Goal: Information Seeking & Learning: Understand process/instructions

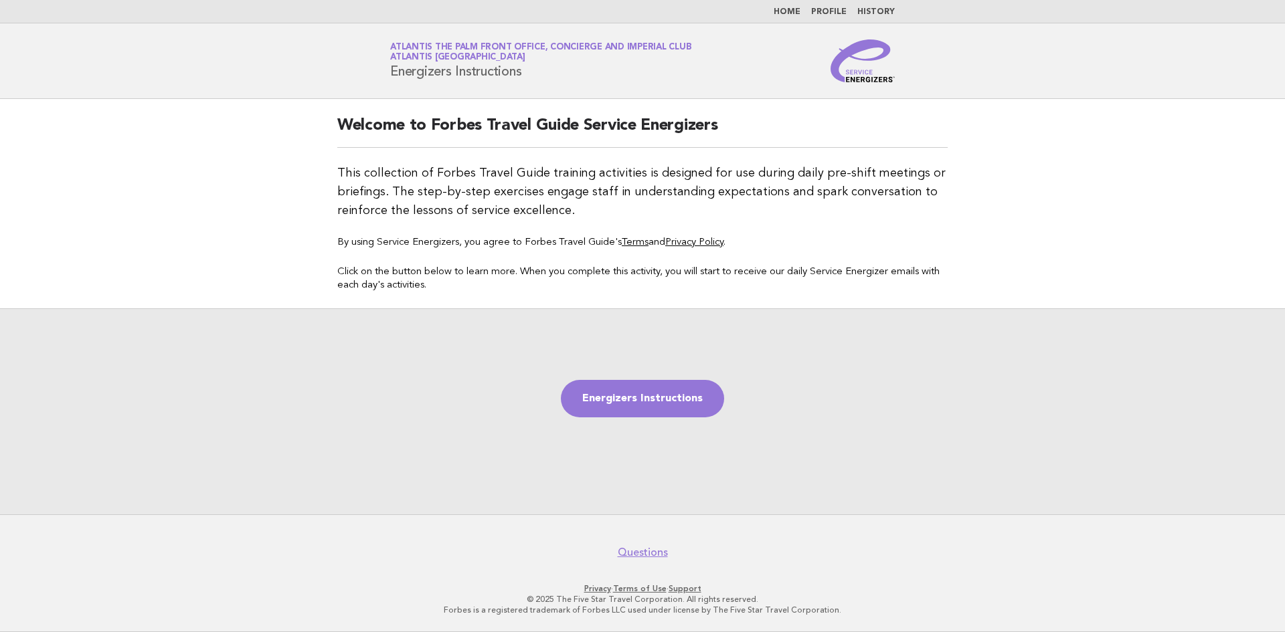
click at [792, 10] on link "Home" at bounding box center [787, 12] width 27 height 8
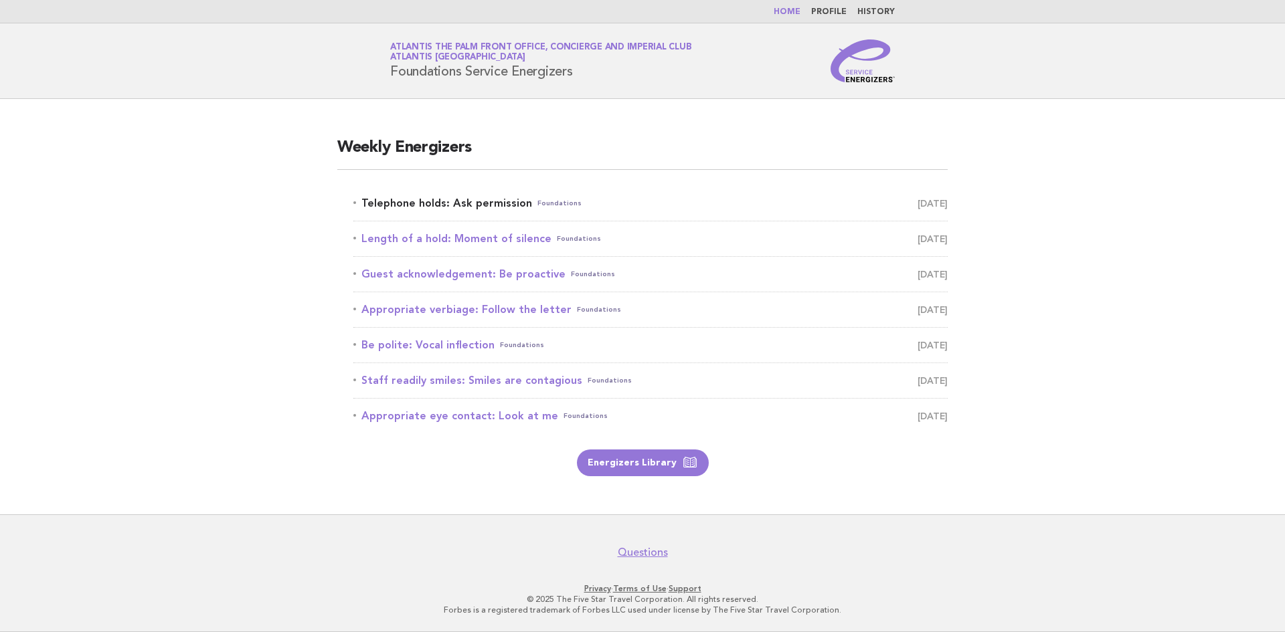
click at [466, 211] on link "Telephone holds: Ask permission Foundations August 20" at bounding box center [650, 203] width 594 height 19
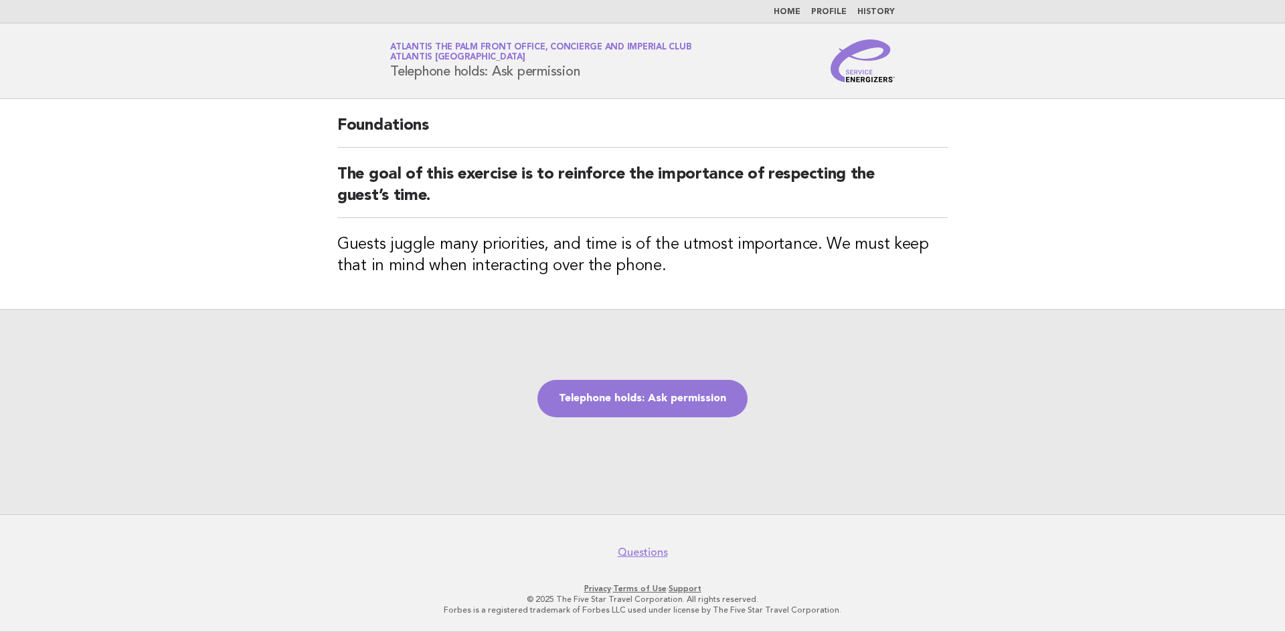
drag, startPoint x: 392, startPoint y: 74, endPoint x: 602, endPoint y: 70, distance: 209.5
click at [602, 70] on h1 "Service Energizers Atlantis The Palm Front Office, Concierge and Imperial Club …" at bounding box center [540, 60] width 301 height 35
copy h1 "Telephone holds: Ask permission"
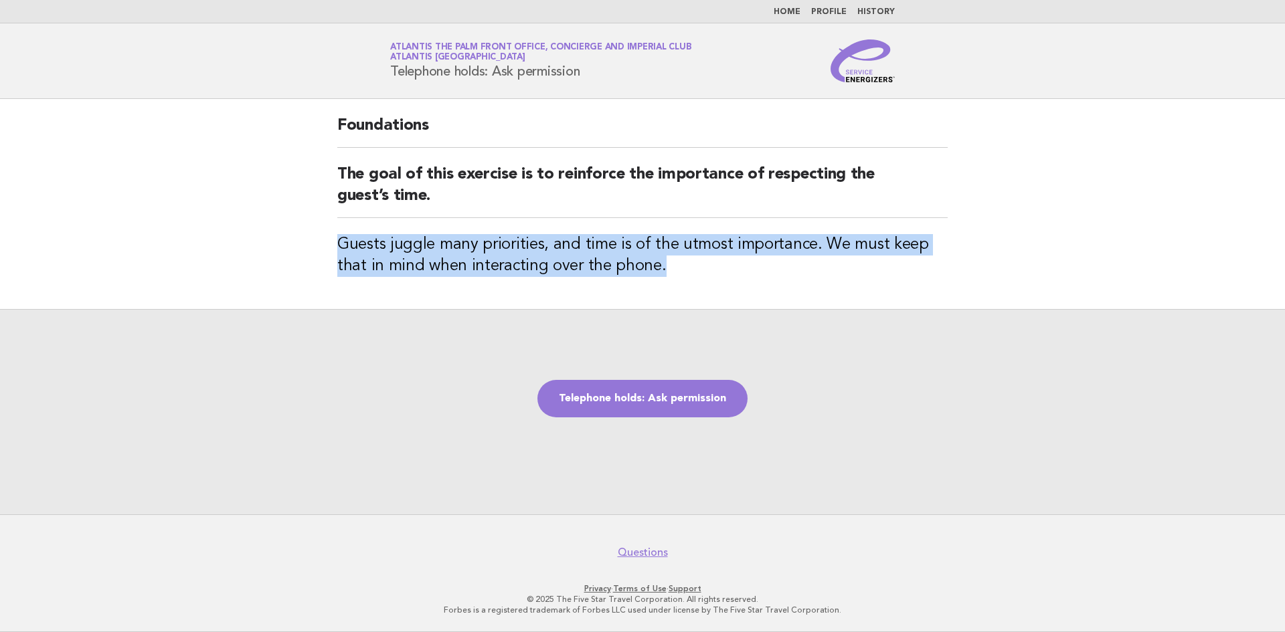
drag, startPoint x: 340, startPoint y: 245, endPoint x: 649, endPoint y: 281, distance: 311.3
click at [649, 281] on div "Foundations The goal of this exercise is to reinforce the importance of respect…" at bounding box center [642, 204] width 642 height 210
copy h3 "Guests juggle many priorities, and time is of the utmost importance. We must ke…"
click at [646, 414] on link "Telephone holds: Ask permission" at bounding box center [642, 398] width 210 height 37
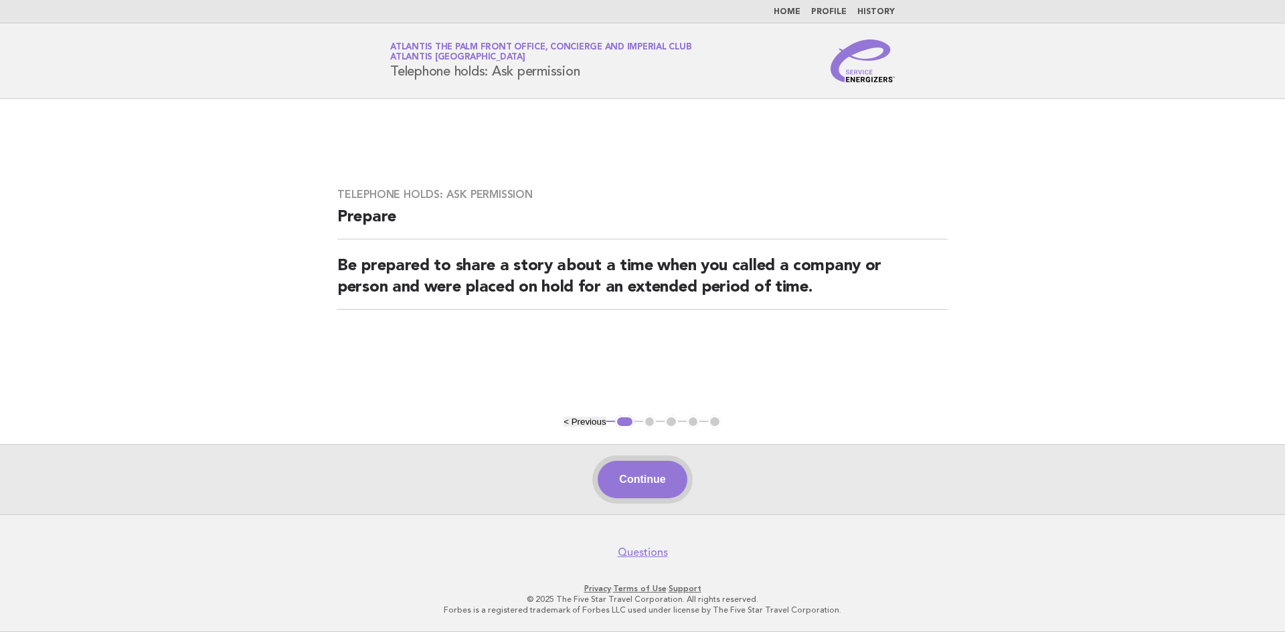
click at [644, 477] on button "Continue" at bounding box center [642, 479] width 89 height 37
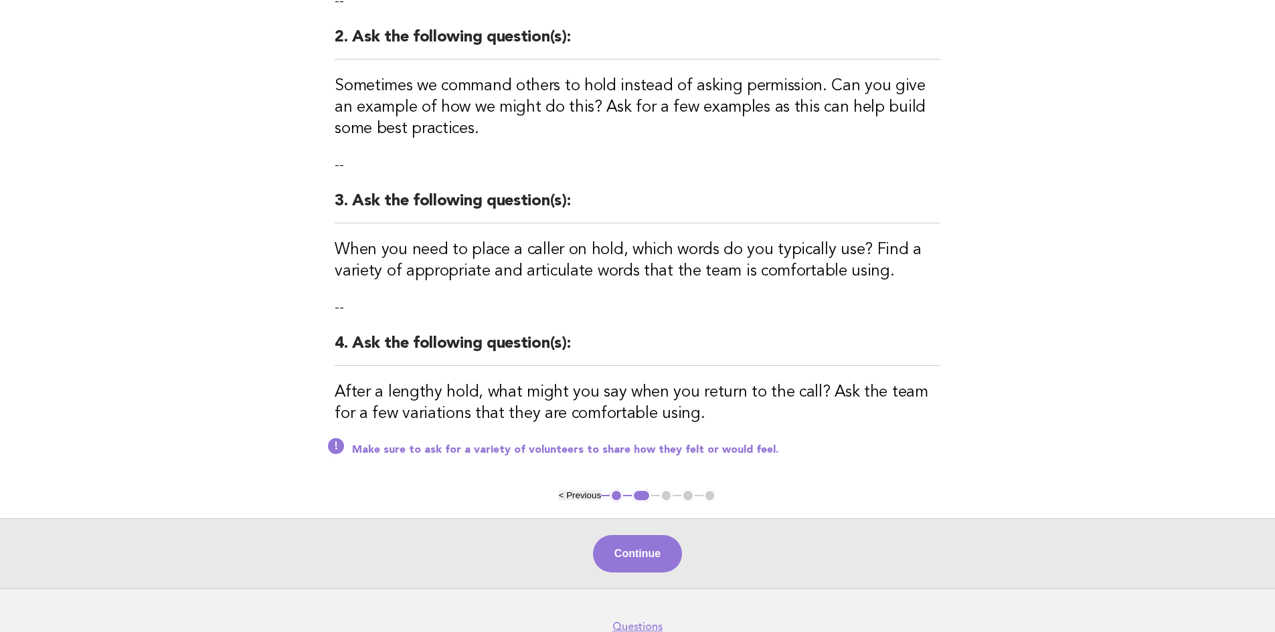
scroll to position [335, 0]
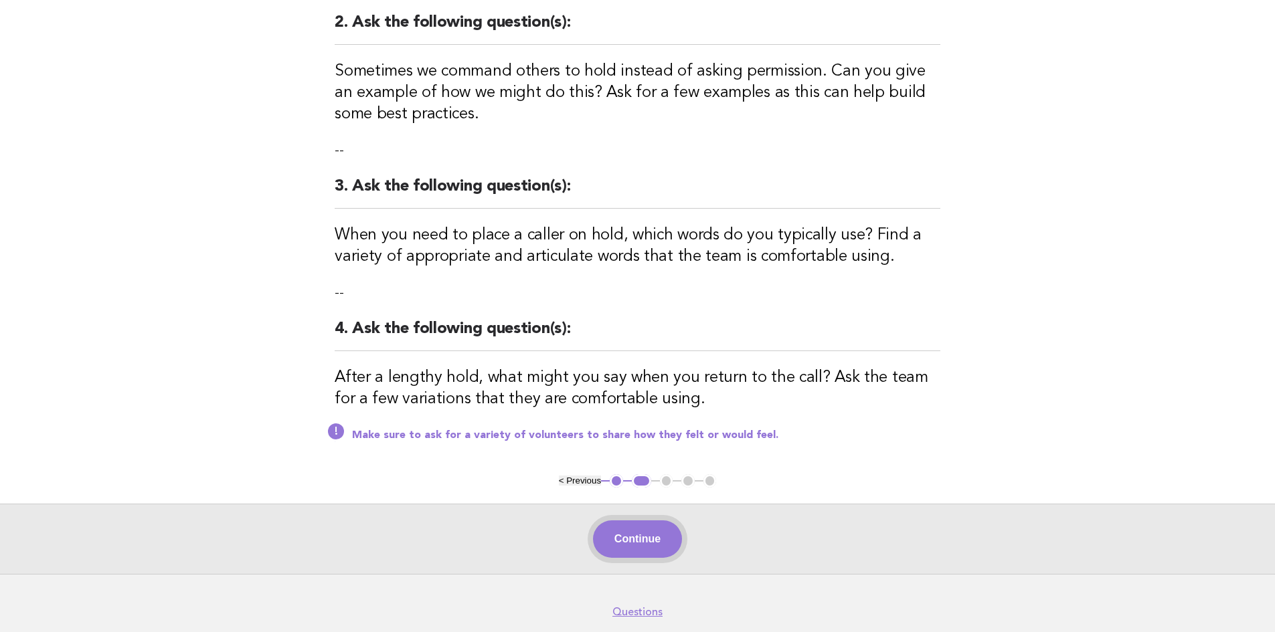
click at [628, 521] on button "Continue" at bounding box center [637, 539] width 89 height 37
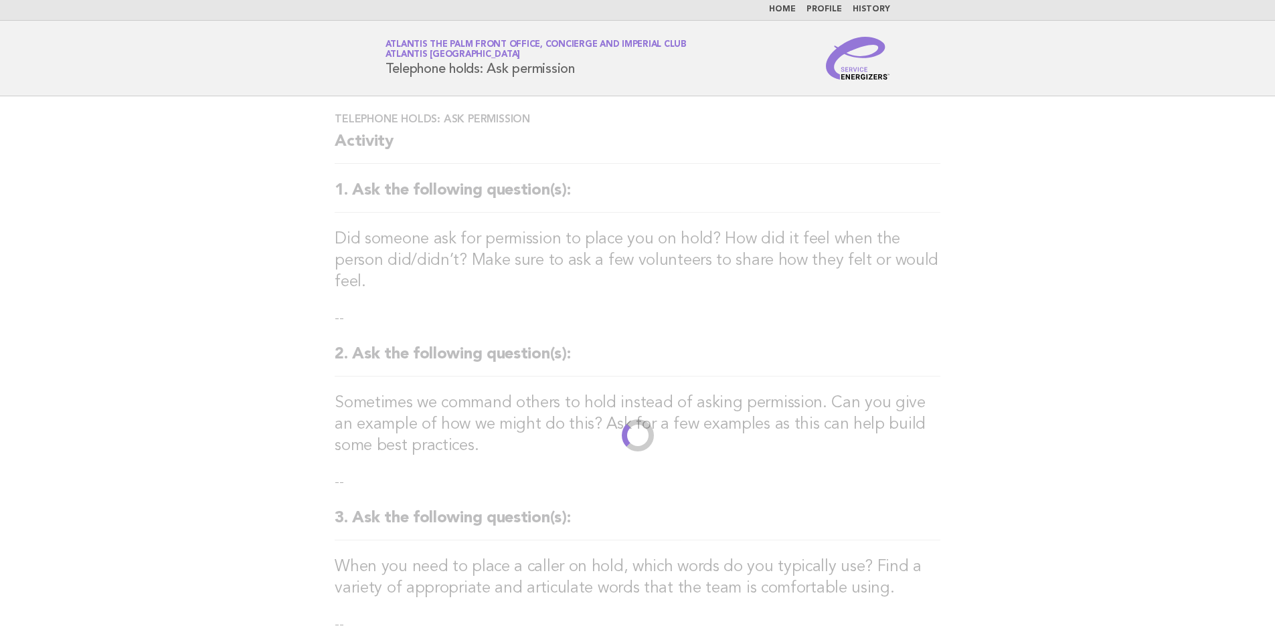
scroll to position [0, 0]
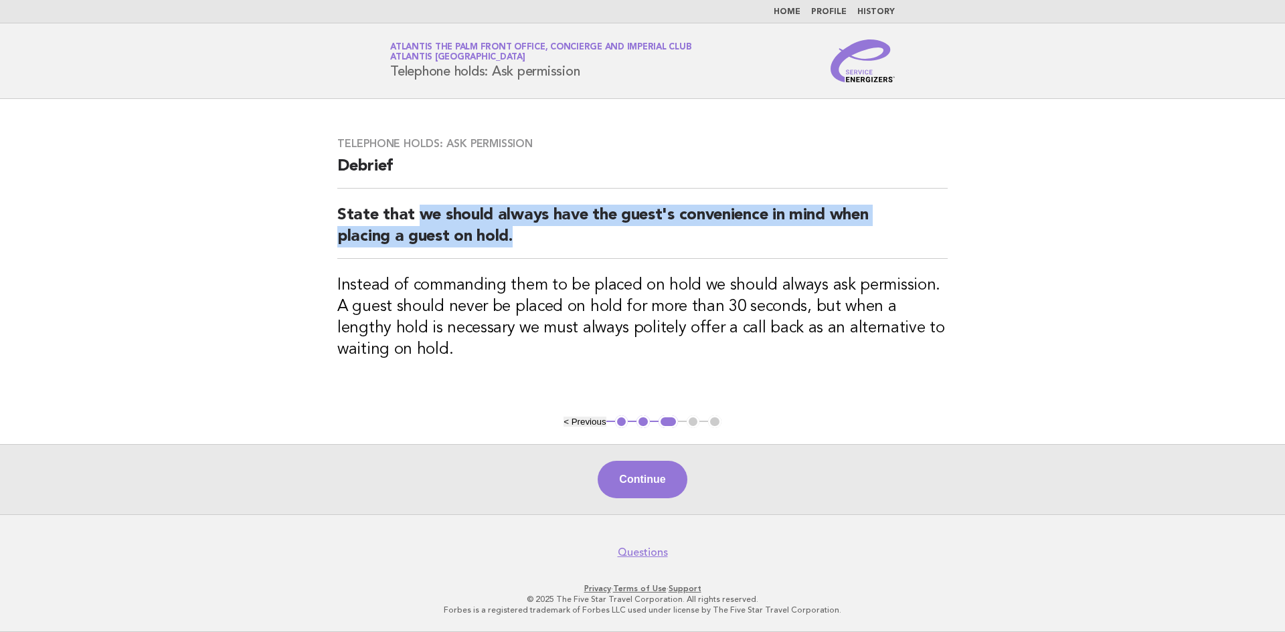
drag, startPoint x: 416, startPoint y: 215, endPoint x: 563, endPoint y: 242, distance: 149.8
click at [563, 242] on h2 "State that we should always have the guest's convenience in mind when placing a…" at bounding box center [642, 232] width 610 height 54
copy h2 "we should always have the guest's convenience in mind when placing a guest on h…"
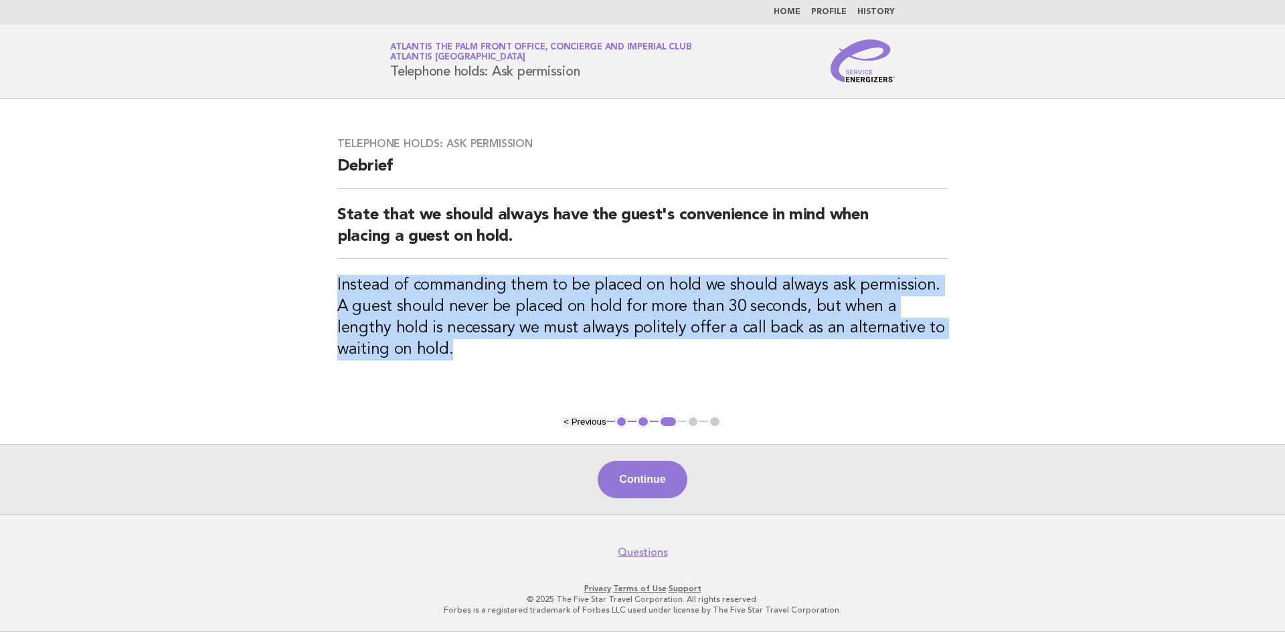
drag, startPoint x: 313, startPoint y: 288, endPoint x: 420, endPoint y: 348, distance: 122.8
click at [420, 348] on main "Telephone holds: Ask permission Debrief State that we should always have the gu…" at bounding box center [642, 307] width 1285 height 416
copy h3 "Instead of commanding them to be placed on hold we should always ask permission…"
click at [653, 497] on button "Continue" at bounding box center [642, 479] width 89 height 37
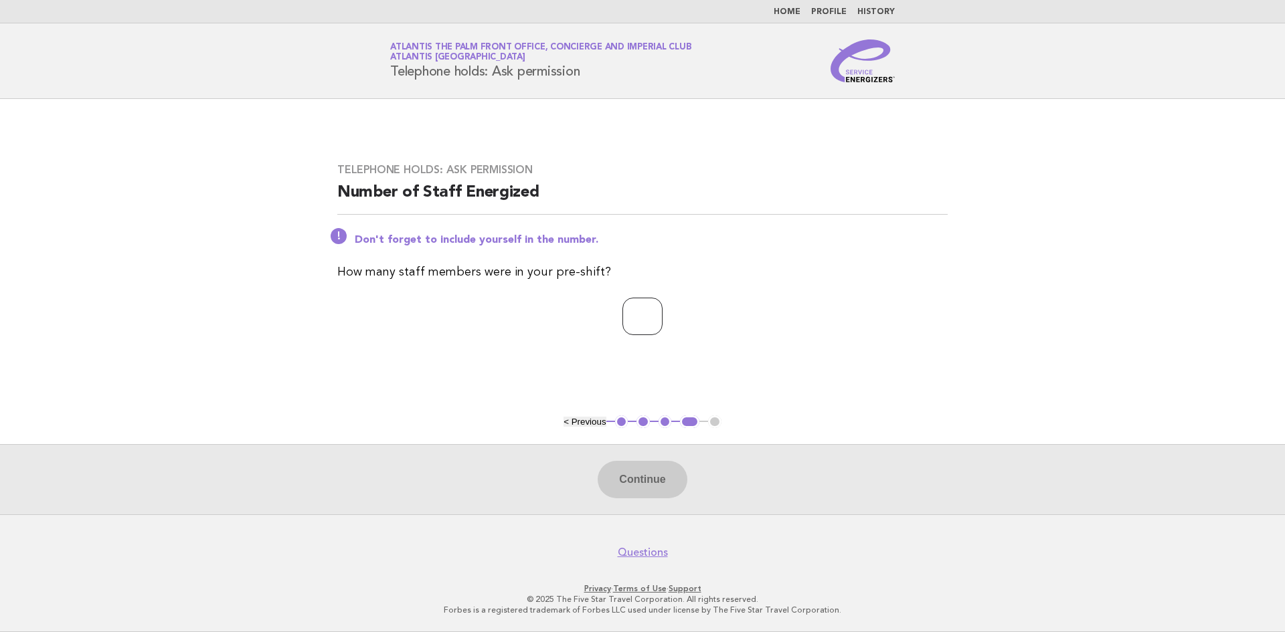
click at [622, 319] on input "number" at bounding box center [642, 316] width 40 height 37
type input "*"
click at [649, 491] on button "Continue" at bounding box center [642, 479] width 89 height 37
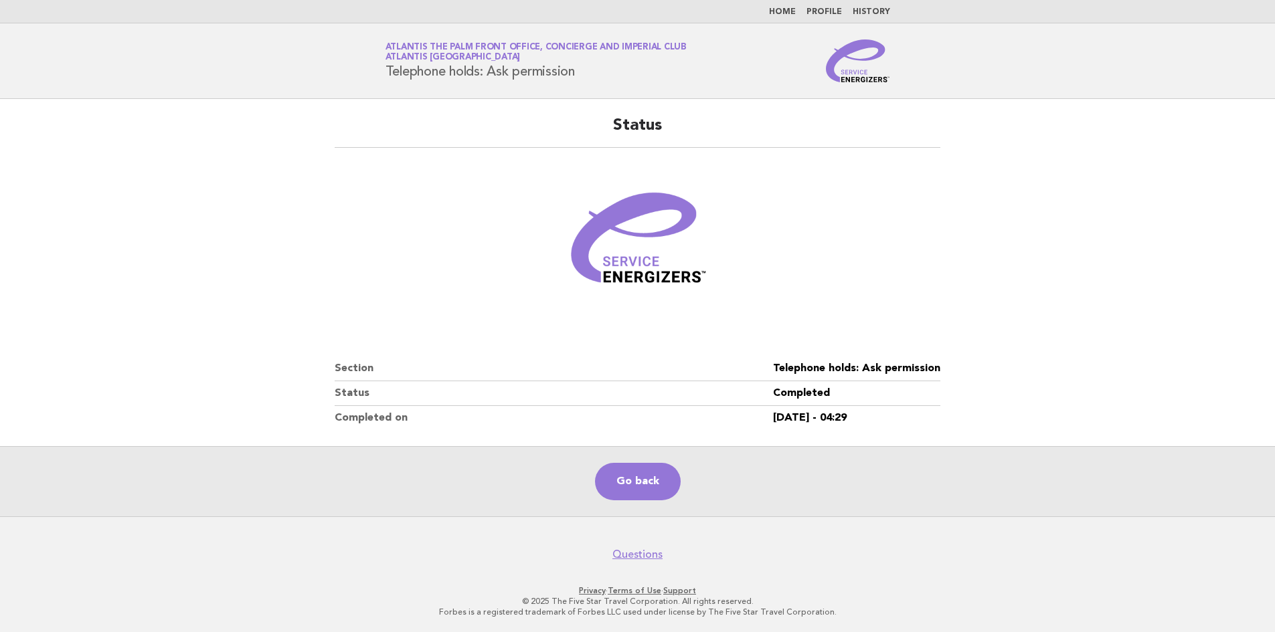
click at [1049, 367] on main "Status Section Telephone holds: Ask permission Status Completed Completed on 20…" at bounding box center [637, 308] width 1275 height 418
